Goal: Use online tool/utility: Utilize a website feature to perform a specific function

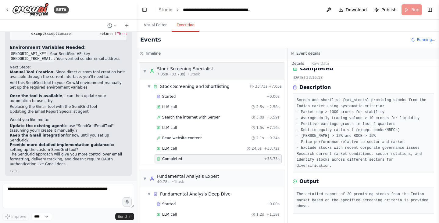
click at [144, 70] on span "▼" at bounding box center [145, 71] width 4 height 5
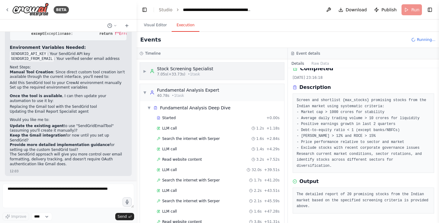
click at [208, 70] on div "Stock Screening Specialist" at bounding box center [185, 69] width 56 height 6
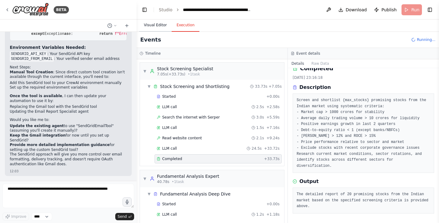
click at [152, 27] on button "Visual Editor" at bounding box center [155, 25] width 33 height 13
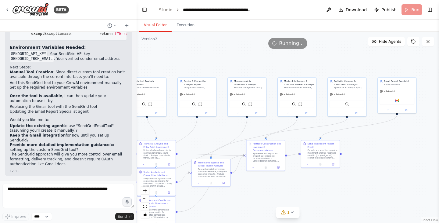
drag, startPoint x: 414, startPoint y: 131, endPoint x: 188, endPoint y: 135, distance: 225.9
click at [188, 135] on div ".deletable-edge-delete-btn { width: 20px; height: 20px; border: 0px solid #ffff…" at bounding box center [288, 127] width 303 height 191
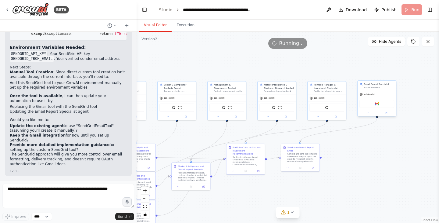
click at [372, 92] on div "gpt-4o-mini" at bounding box center [377, 94] width 38 height 7
click at [178, 26] on button "Execution" at bounding box center [186, 25] width 28 height 13
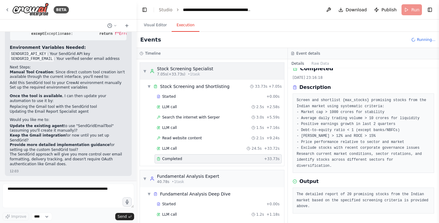
click at [146, 71] on span "▼" at bounding box center [145, 71] width 4 height 5
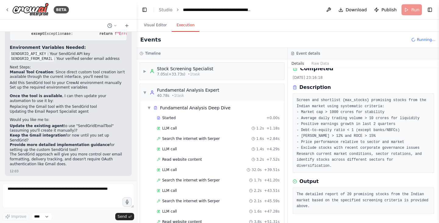
click at [327, 125] on pre "Screen and shortlist {max_stocks} promising stocks from the Indian market using…" at bounding box center [364, 132] width 134 height 71
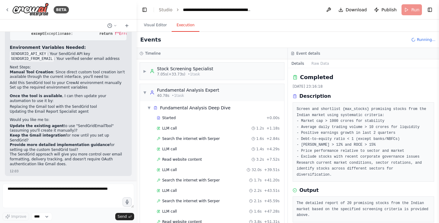
scroll to position [9, 0]
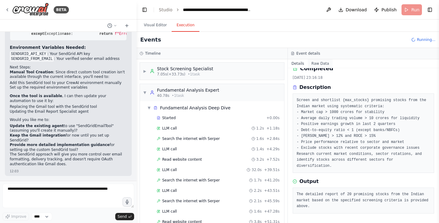
click at [319, 64] on button "Raw Data" at bounding box center [320, 63] width 25 height 9
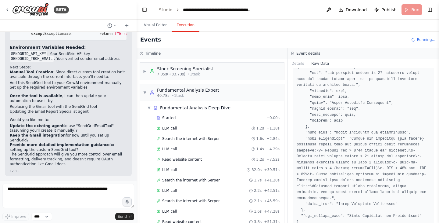
scroll to position [506, 0]
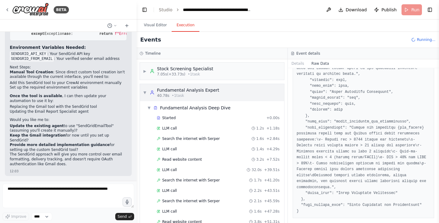
click at [144, 92] on span "▼" at bounding box center [145, 92] width 4 height 5
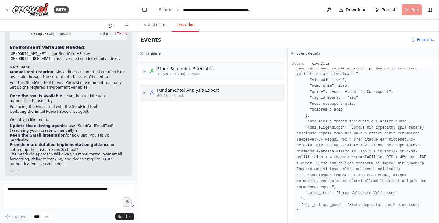
click at [179, 91] on div "Fundamental Analysis Expert" at bounding box center [188, 90] width 62 height 6
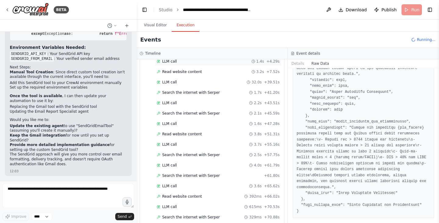
scroll to position [90, 0]
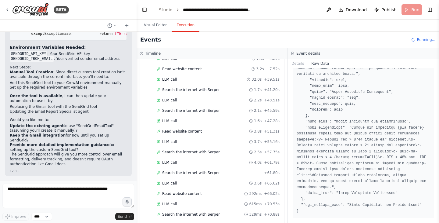
click at [413, 9] on header "**********" at bounding box center [288, 10] width 303 height 20
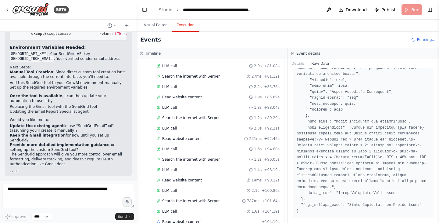
scroll to position [283, 0]
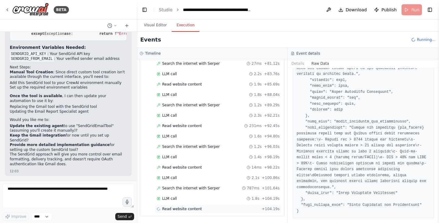
click at [181, 208] on span "Read website content" at bounding box center [182, 208] width 40 height 5
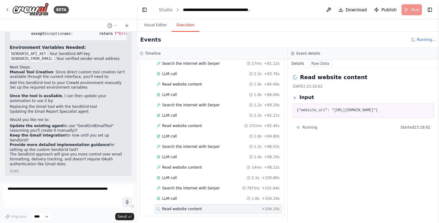
click at [313, 65] on button "Raw Data" at bounding box center [320, 63] width 25 height 9
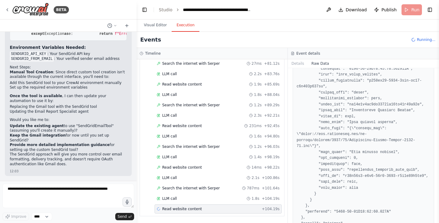
scroll to position [512, 0]
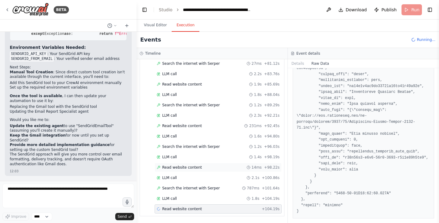
click at [183, 168] on span "Read website content" at bounding box center [182, 167] width 40 height 5
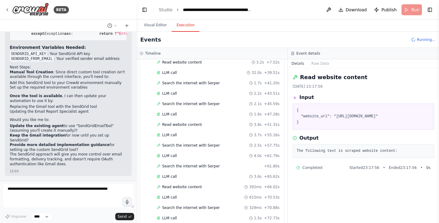
scroll to position [0, 0]
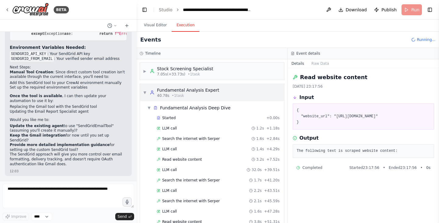
click at [143, 95] on div "▼ Fundamental Analysis Expert 40.78s • 1 task" at bounding box center [181, 92] width 76 height 11
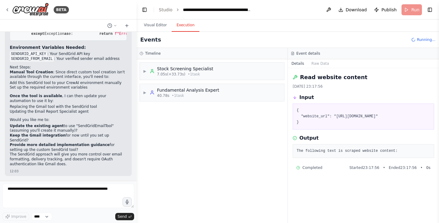
click at [190, 121] on div "▶ Stock Screening Specialist 7.05s (+33.73s) • 1 task ▶ Fundamental Analysis Ex…" at bounding box center [212, 141] width 151 height 164
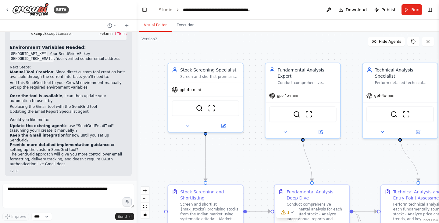
scroll to position [2260, 0]
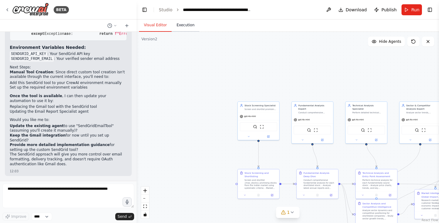
click at [185, 23] on button "Execution" at bounding box center [186, 25] width 28 height 13
click at [148, 22] on button "Visual Editor" at bounding box center [155, 25] width 33 height 13
click at [412, 10] on span "Run" at bounding box center [416, 10] width 8 height 6
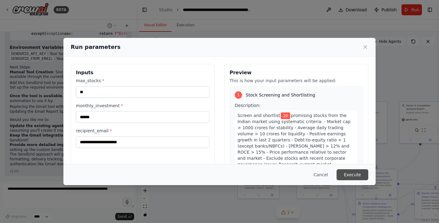
click at [363, 177] on button "Execute" at bounding box center [353, 174] width 32 height 11
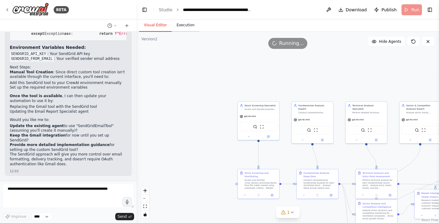
click at [189, 27] on button "Execution" at bounding box center [186, 25] width 28 height 13
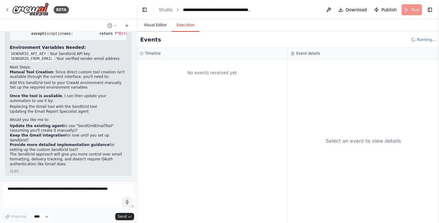
click at [145, 28] on button "Visual Editor" at bounding box center [155, 25] width 33 height 13
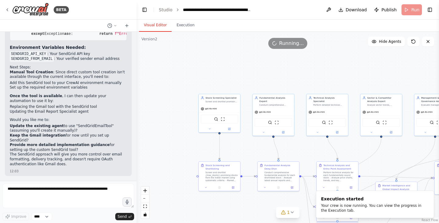
drag, startPoint x: 269, startPoint y: 63, endPoint x: 229, endPoint y: 56, distance: 39.8
click at [229, 56] on div ".deletable-edge-delete-btn { width: 20px; height: 20px; border: 0px solid #ffff…" at bounding box center [288, 127] width 303 height 191
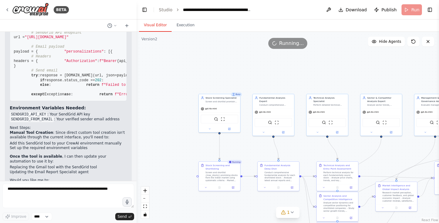
scroll to position [2148, 0]
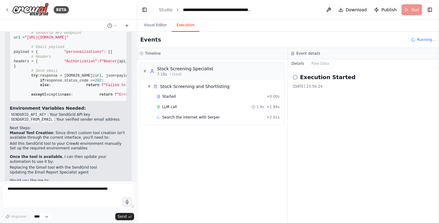
click at [183, 29] on button "Execution" at bounding box center [186, 25] width 28 height 13
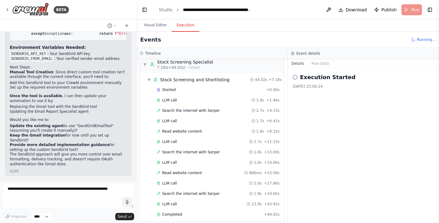
scroll to position [0, 0]
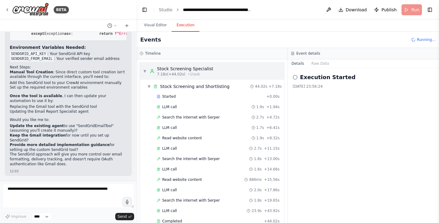
click at [143, 74] on div "▼ Stock Screening Specialist 7.18s (+44.02s) • 1 task" at bounding box center [178, 71] width 70 height 11
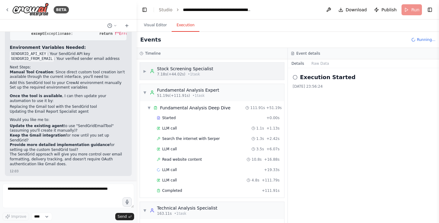
click at [186, 72] on div "7.18s (+44.02s) • 1 task" at bounding box center [185, 74] width 56 height 5
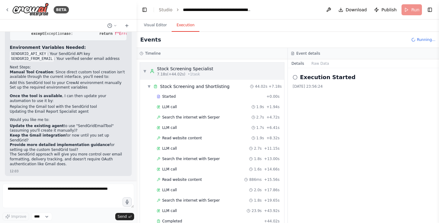
click at [145, 71] on span "▼" at bounding box center [145, 71] width 4 height 5
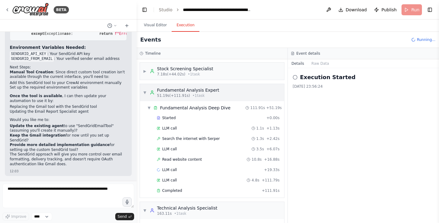
click at [145, 91] on span "▼" at bounding box center [145, 92] width 4 height 5
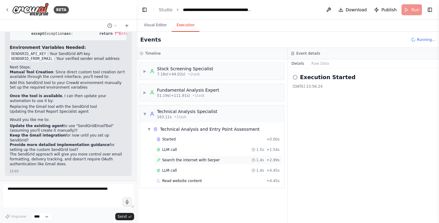
click at [187, 161] on span "Search the internet with Serper" at bounding box center [191, 159] width 58 height 5
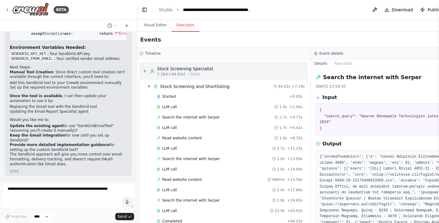
click at [145, 70] on span "▼" at bounding box center [145, 71] width 4 height 5
click at [146, 71] on span "▼" at bounding box center [145, 71] width 4 height 5
click at [143, 71] on span "▼" at bounding box center [145, 71] width 4 height 5
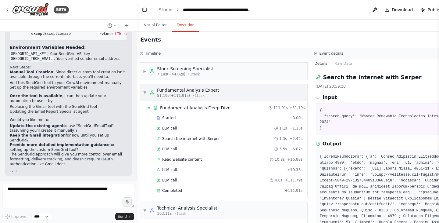
click at [144, 94] on span "▼" at bounding box center [145, 92] width 4 height 5
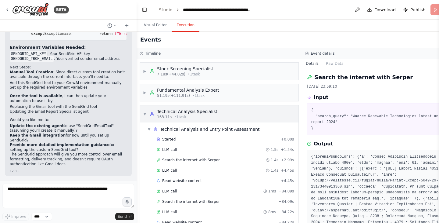
click at [143, 116] on span "▼" at bounding box center [145, 113] width 4 height 5
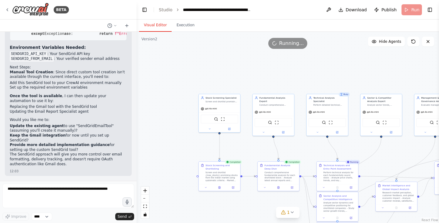
click at [155, 25] on button "Visual Editor" at bounding box center [155, 25] width 33 height 13
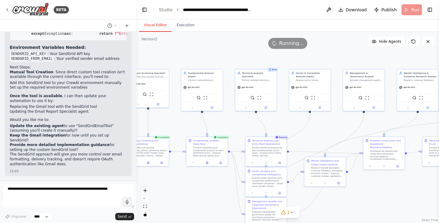
drag, startPoint x: 322, startPoint y: 70, endPoint x: 250, endPoint y: 44, distance: 76.2
click at [250, 44] on div "Version 2 Show Tools Hide Agents .deletable-edge-delete-btn { width: 20px; heig…" at bounding box center [288, 127] width 303 height 191
click at [211, 148] on div "Conduct comprehensive fundamental analysis for each shortlisted stock: - Analyz…" at bounding box center [209, 150] width 33 height 11
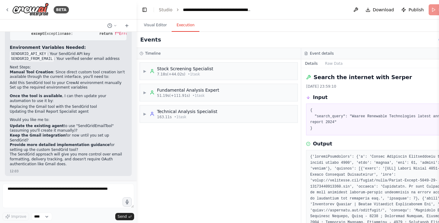
click at [182, 28] on button "Execution" at bounding box center [186, 25] width 28 height 13
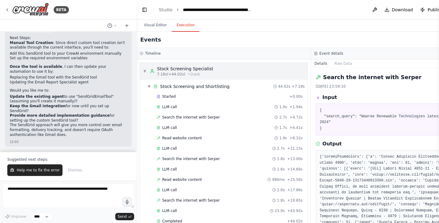
click at [145, 70] on span "▼" at bounding box center [145, 71] width 4 height 5
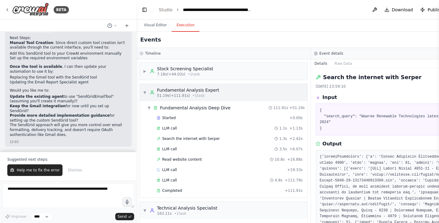
click at [145, 90] on span "▼" at bounding box center [145, 92] width 4 height 5
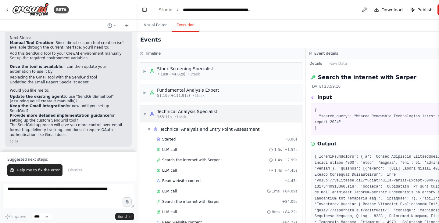
click at [145, 110] on div "▼ Technical Analysis Specialist 163.11s • 1 task" at bounding box center [180, 113] width 74 height 11
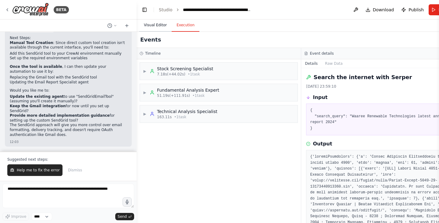
click at [155, 23] on button "Visual Editor" at bounding box center [155, 25] width 33 height 13
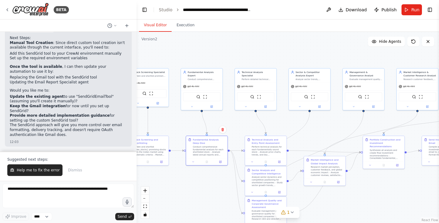
click at [326, 131] on div ".deletable-edge-delete-btn { width: 20px; height: 20px; border: 0px solid #ffff…" at bounding box center [288, 127] width 303 height 191
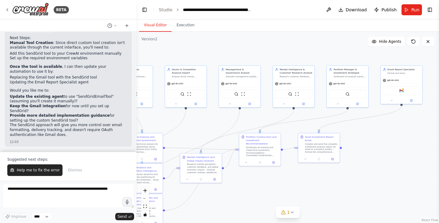
drag, startPoint x: 325, startPoint y: 132, endPoint x: 201, endPoint y: 130, distance: 123.9
click at [201, 130] on div ".deletable-edge-delete-btn { width: 20px; height: 20px; border: 0px solid #ffff…" at bounding box center [288, 127] width 303 height 191
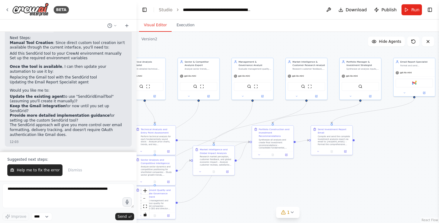
drag, startPoint x: 333, startPoint y: 178, endPoint x: 345, endPoint y: 171, distance: 14.7
click at [345, 171] on div ".deletable-edge-delete-btn { width: 20px; height: 20px; border: 0px solid #ffff…" at bounding box center [288, 127] width 303 height 191
click at [189, 26] on button "Execution" at bounding box center [186, 25] width 28 height 13
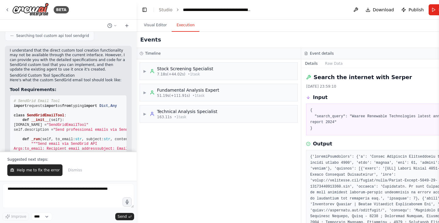
scroll to position [2289, 0]
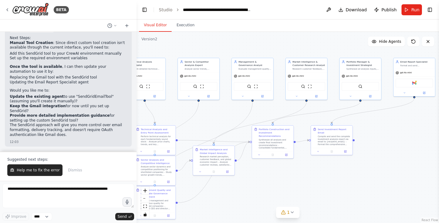
click at [159, 28] on button "Visual Editor" at bounding box center [155, 25] width 33 height 13
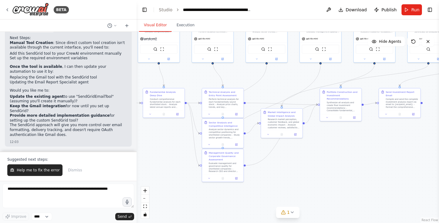
drag, startPoint x: 266, startPoint y: 183, endPoint x: 334, endPoint y: 146, distance: 77.6
click at [334, 146] on div ".deletable-edge-delete-btn { width: 20px; height: 20px; border: 0px solid #ffff…" at bounding box center [288, 127] width 303 height 191
click at [287, 212] on div "1" at bounding box center [285, 212] width 9 height 6
click at [350, 166] on div ".deletable-edge-delete-btn { width: 20px; height: 20px; border: 0px solid #ffff…" at bounding box center [288, 127] width 303 height 191
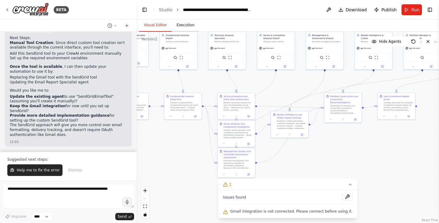
click at [185, 27] on button "Execution" at bounding box center [186, 25] width 28 height 13
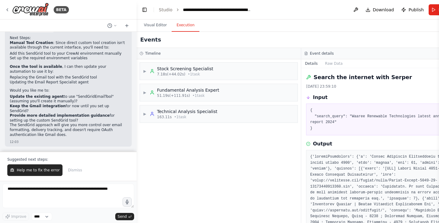
click at [151, 53] on h3 "Timeline" at bounding box center [153, 53] width 16 height 5
click at [143, 53] on div "Timeline" at bounding box center [219, 53] width 158 height 5
click at [157, 27] on button "Visual Editor" at bounding box center [155, 25] width 33 height 13
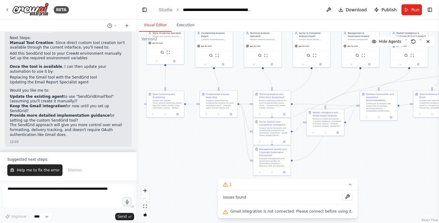
drag, startPoint x: 315, startPoint y: 167, endPoint x: 352, endPoint y: 167, distance: 36.3
click at [352, 167] on div ".deletable-edge-delete-btn { width: 20px; height: 20px; border: 0px solid #ffff…" at bounding box center [288, 127] width 303 height 191
